Goal: Task Accomplishment & Management: Manage account settings

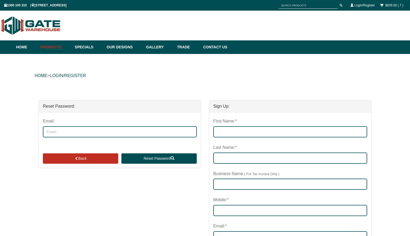
click at [71, 140] on div "Email: Back Reset Password" at bounding box center [120, 140] width 162 height 55
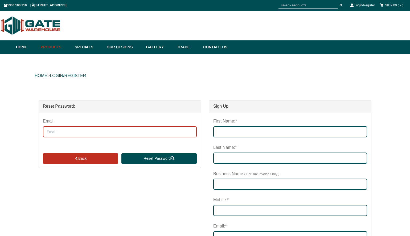
click at [72, 135] on input "Email:" at bounding box center [120, 131] width 154 height 11
type input "[PERSON_NAME][EMAIL_ADDRESS][DOMAIN_NAME]"
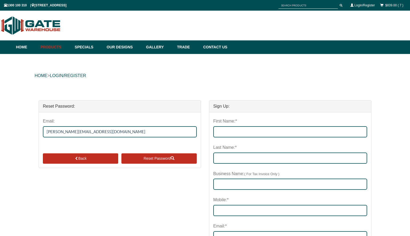
click at [139, 159] on button "Reset Password" at bounding box center [158, 159] width 75 height 11
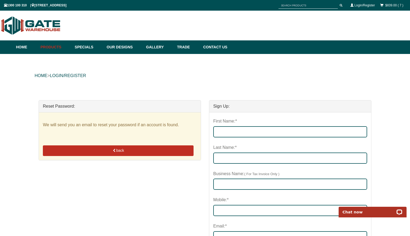
click at [117, 150] on button "back" at bounding box center [118, 151] width 151 height 11
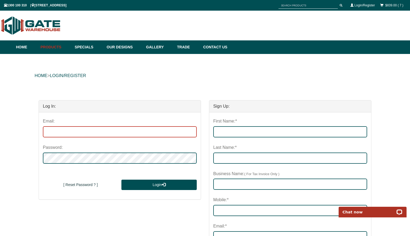
type input "[PERSON_NAME][EMAIL_ADDRESS][DOMAIN_NAME]"
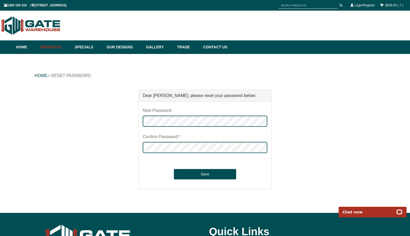
click at [306, 116] on div "Dear [PERSON_NAME], please reset your password below: New Password: Confirm Pas…" at bounding box center [205, 145] width 341 height 110
click at [217, 178] on button "Save" at bounding box center [205, 174] width 62 height 11
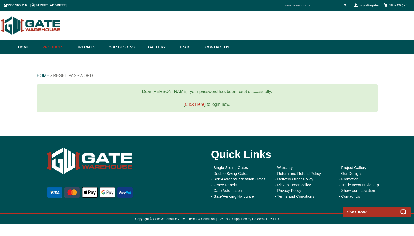
click at [198, 106] on link "Click Here" at bounding box center [195, 104] width 20 height 5
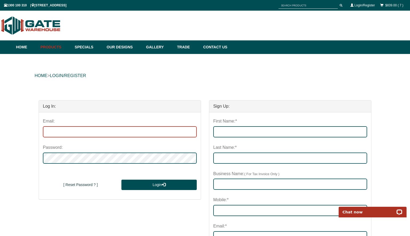
type input "barry@bnecservices.com.au"
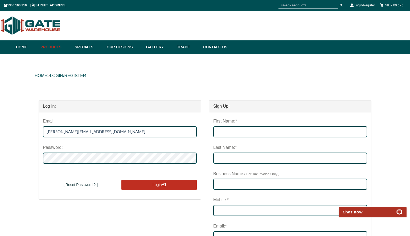
click at [155, 186] on button "Login" at bounding box center [158, 185] width 75 height 11
